Goal: Navigation & Orientation: Find specific page/section

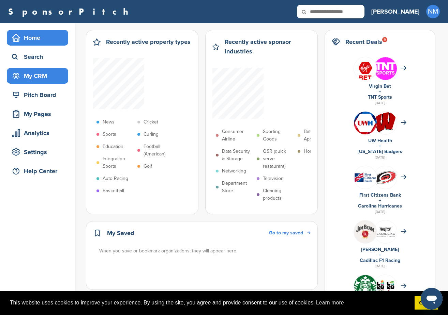
click at [33, 77] on div "My CRM" at bounding box center [39, 76] width 58 height 12
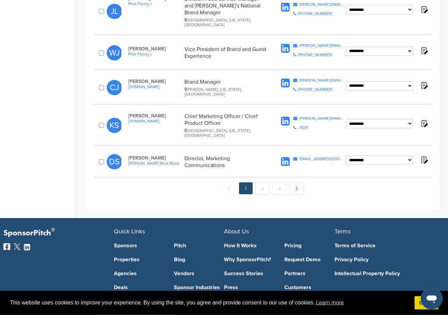
scroll to position [687, 0]
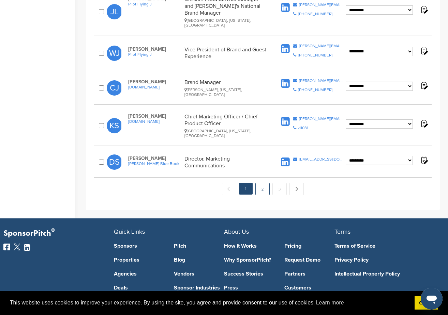
click at [264, 186] on link "2" at bounding box center [262, 189] width 14 height 13
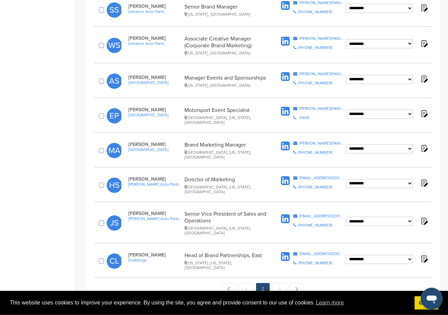
scroll to position [703, 0]
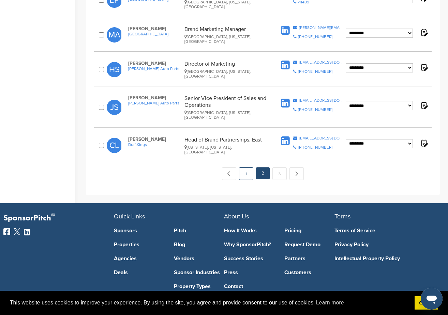
click at [246, 168] on link "1" at bounding box center [246, 174] width 14 height 13
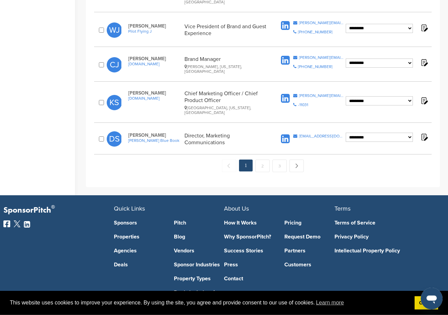
scroll to position [708, 0]
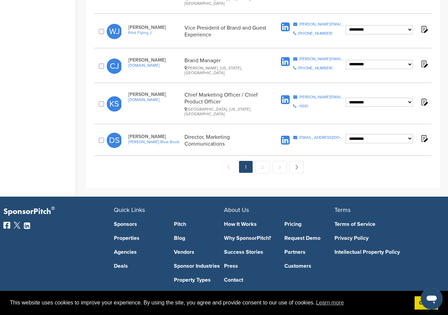
click at [142, 140] on span "Kelley Blue Book" at bounding box center [154, 142] width 53 height 5
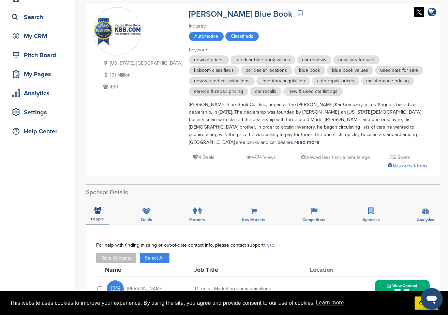
scroll to position [104, 0]
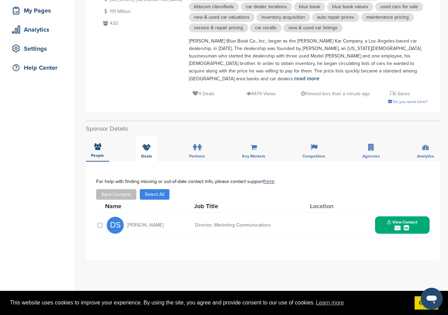
click at [149, 154] on span "Deals" at bounding box center [146, 156] width 11 height 4
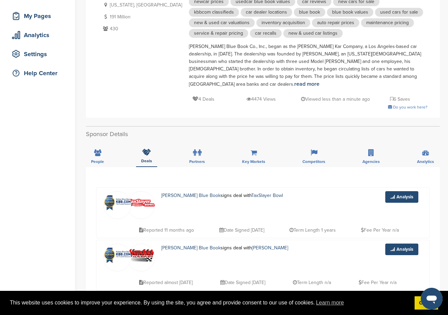
scroll to position [0, 0]
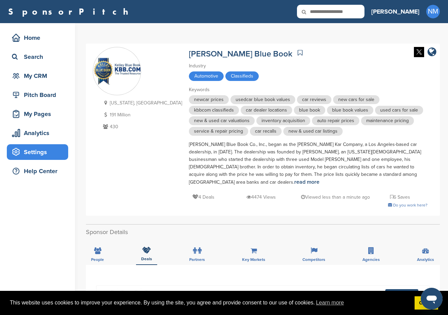
click at [44, 152] on div "Settings" at bounding box center [39, 152] width 58 height 12
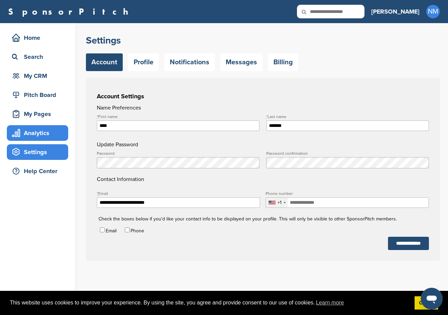
click at [33, 136] on div "Analytics" at bounding box center [39, 133] width 58 height 12
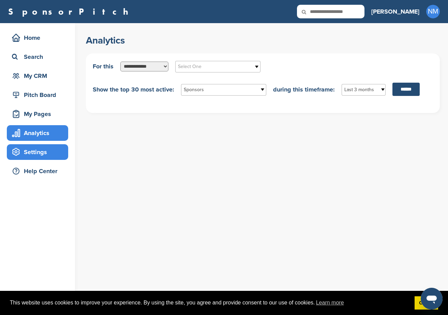
click at [40, 156] on div "Settings" at bounding box center [39, 152] width 58 height 12
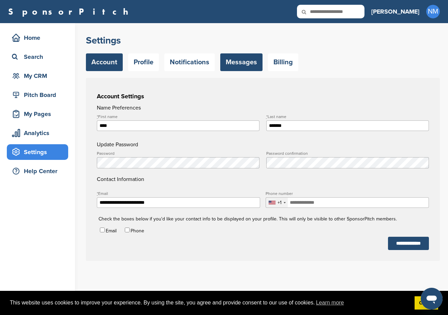
click at [237, 67] on link "Messages" at bounding box center [241, 62] width 42 height 18
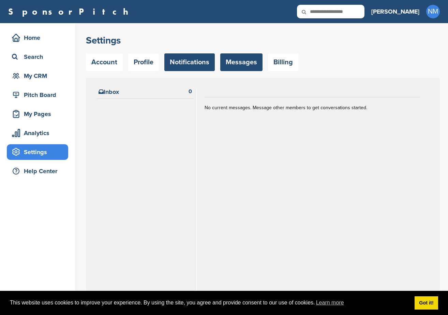
click at [186, 65] on link "Notifications" at bounding box center [189, 62] width 50 height 18
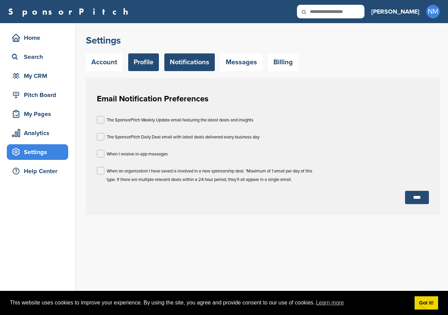
click at [153, 65] on link "Profile" at bounding box center [143, 62] width 31 height 18
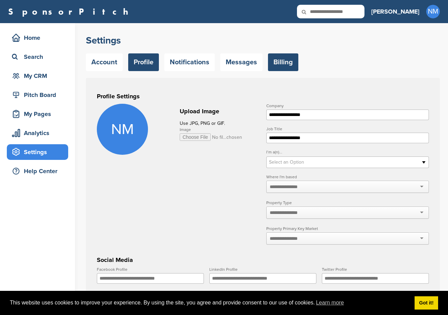
click at [282, 65] on link "Billing" at bounding box center [283, 62] width 30 height 18
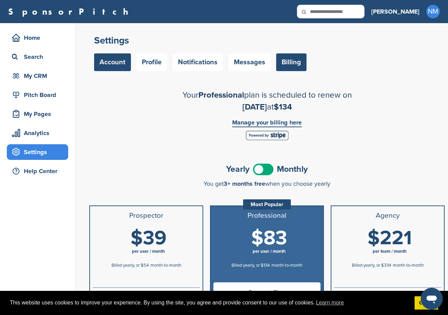
click at [106, 62] on link "Account" at bounding box center [112, 62] width 37 height 18
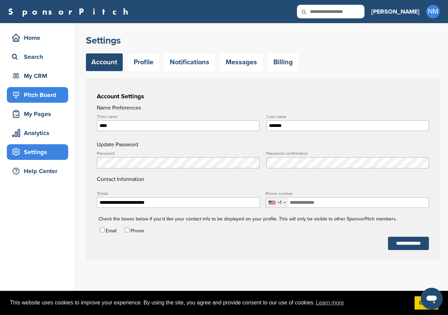
click at [30, 96] on div "Pitch Board" at bounding box center [39, 95] width 58 height 12
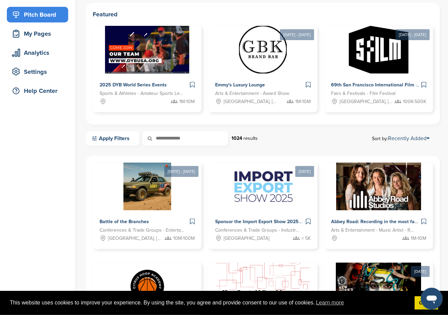
scroll to position [93, 0]
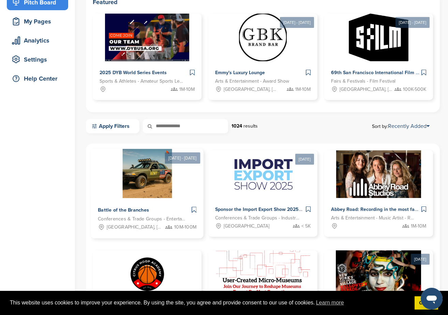
click at [182, 174] on div at bounding box center [147, 173] width 113 height 49
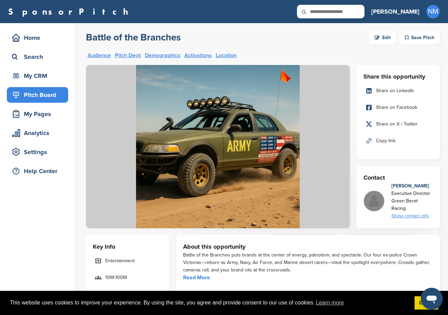
click at [95, 57] on link "Audience" at bounding box center [99, 55] width 23 height 5
